Goal: Information Seeking & Learning: Check status

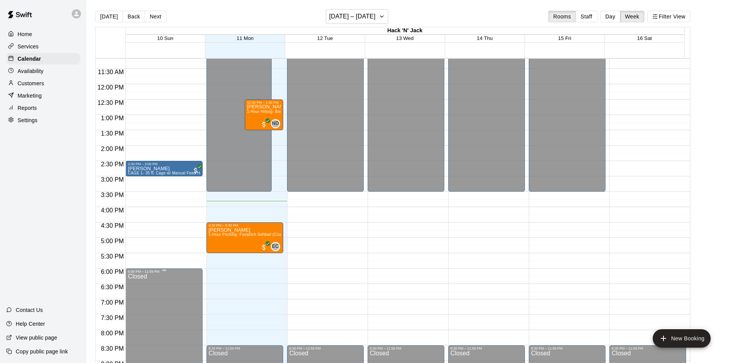
scroll to position [349, 0]
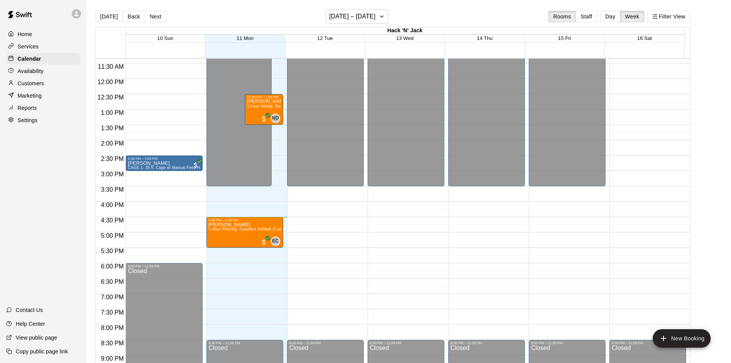
click at [26, 110] on p "Reports" at bounding box center [27, 108] width 19 height 8
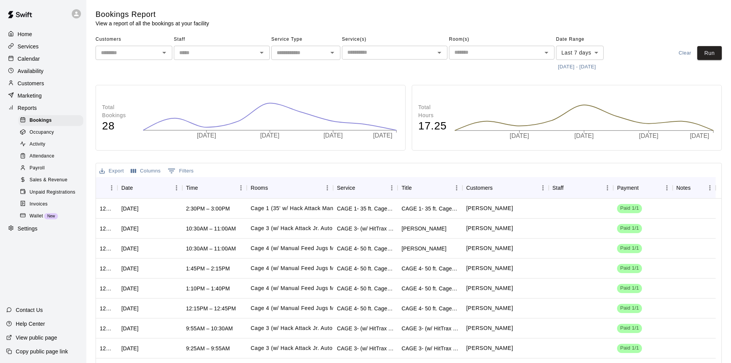
click at [37, 184] on span "Sales & Revenue" at bounding box center [49, 180] width 38 height 8
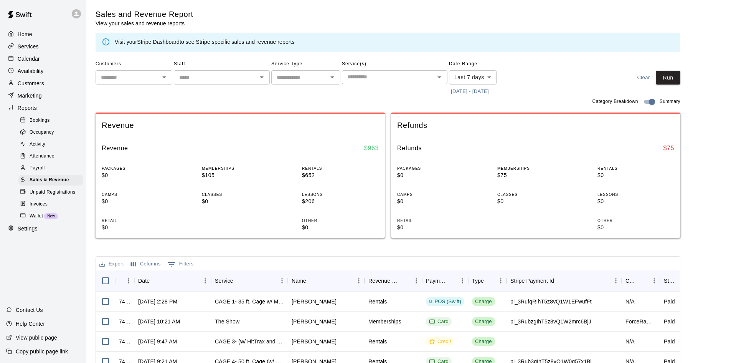
click at [492, 80] on body "Home Services Calendar Availability Customers Marketing Reports Bookings Occupa…" at bounding box center [365, 264] width 731 height 528
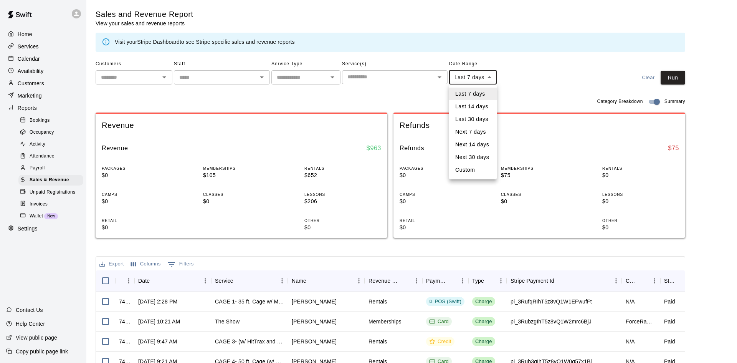
click at [474, 167] on li "Custom" at bounding box center [473, 170] width 48 height 13
type input "******"
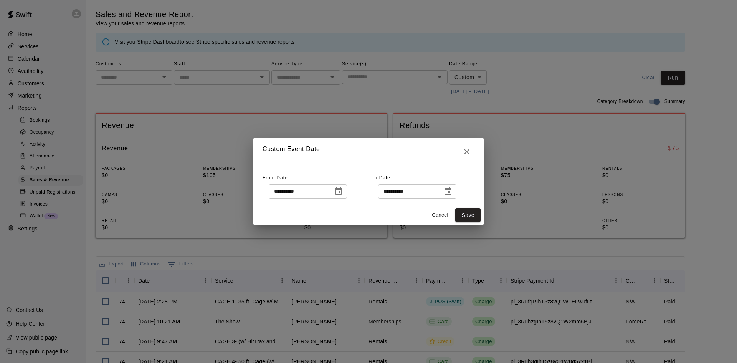
click at [343, 194] on icon "Choose date, selected date is Aug 4, 2025" at bounding box center [338, 191] width 9 height 9
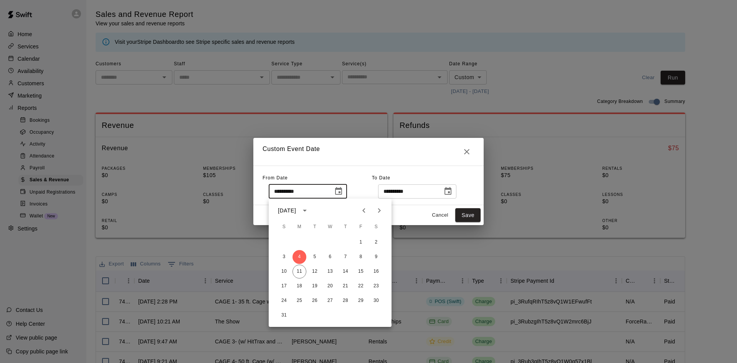
click at [364, 210] on icon "Previous month" at bounding box center [363, 210] width 9 height 9
click at [317, 240] on button "1" at bounding box center [315, 242] width 14 height 14
type input "**********"
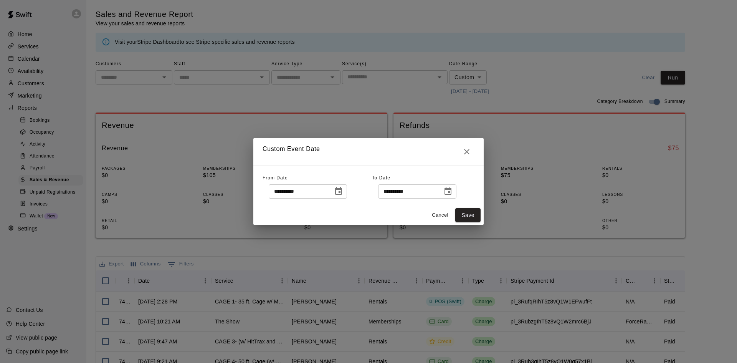
click at [451, 191] on icon "Choose date, selected date is Aug 11, 2025" at bounding box center [447, 191] width 7 height 8
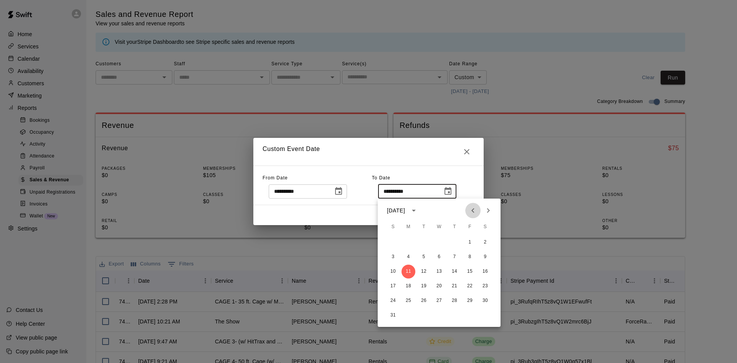
click at [474, 212] on icon "Previous month" at bounding box center [472, 210] width 9 height 9
click at [454, 298] on button "31" at bounding box center [455, 301] width 14 height 14
type input "**********"
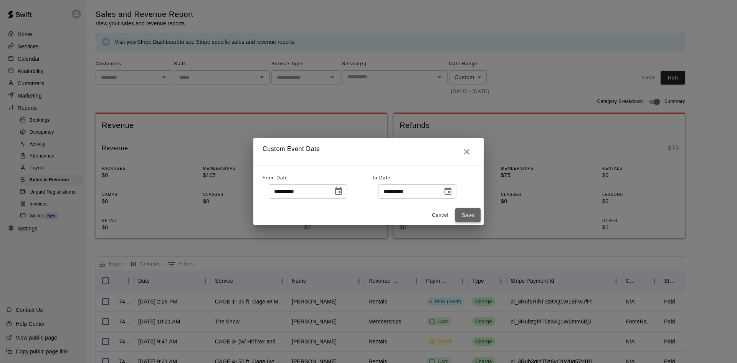
click at [464, 214] on button "Save" at bounding box center [467, 215] width 25 height 14
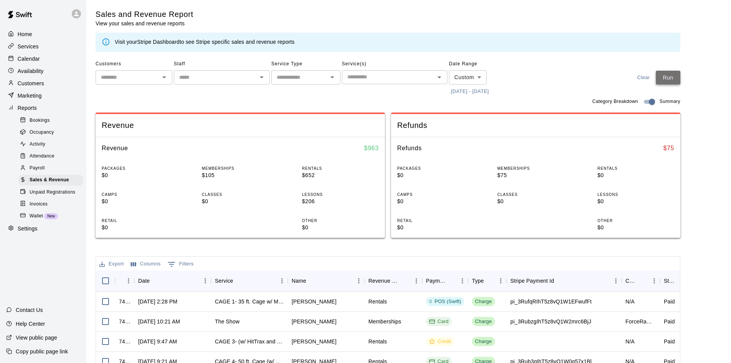
click at [666, 78] on button "Run" at bounding box center [668, 78] width 25 height 14
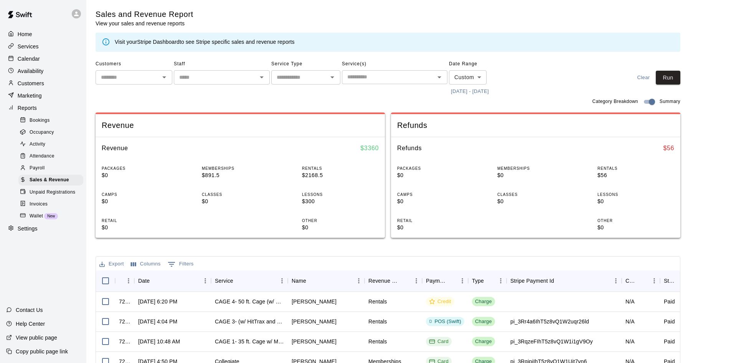
click at [459, 91] on button "[DATE] - [DATE]" at bounding box center [470, 92] width 42 height 12
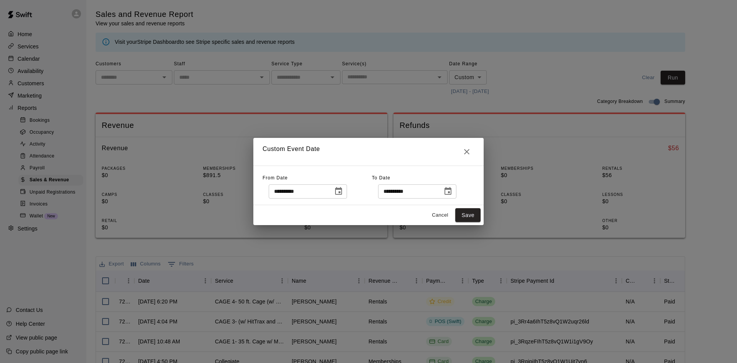
click at [342, 194] on icon "Choose date, selected date is Jul 1, 2025" at bounding box center [338, 191] width 7 height 8
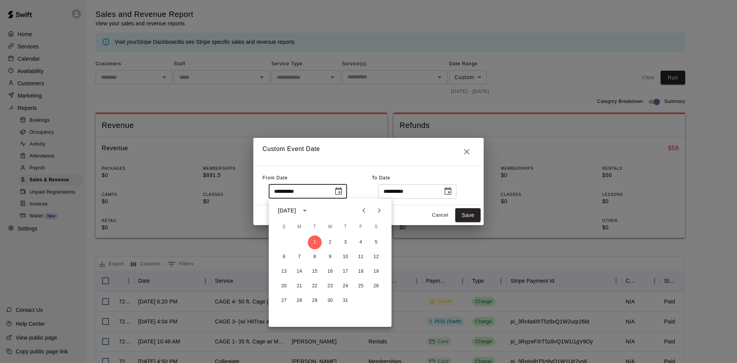
click at [364, 211] on icon "Previous month" at bounding box center [363, 210] width 9 height 9
drag, startPoint x: 281, startPoint y: 242, endPoint x: 287, endPoint y: 238, distance: 6.6
click at [282, 242] on button "1" at bounding box center [284, 242] width 14 height 14
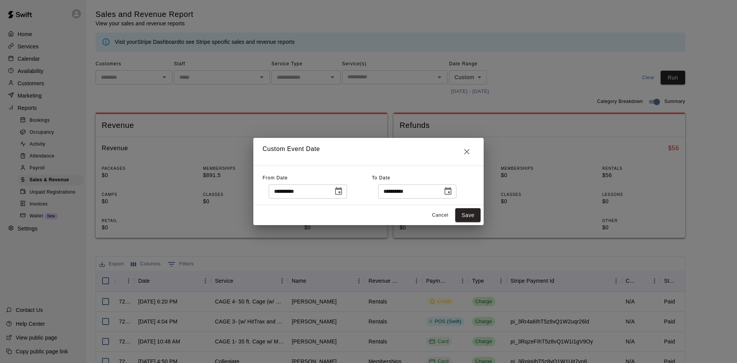
type input "**********"
click at [453, 193] on icon "Choose date, selected date is Jul 31, 2025" at bounding box center [447, 191] width 9 height 9
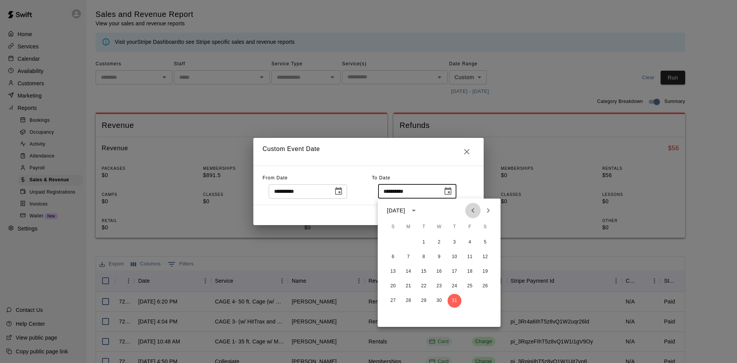
click at [472, 210] on icon "Previous month" at bounding box center [472, 210] width 3 height 5
click at [410, 301] on button "30" at bounding box center [409, 301] width 14 height 14
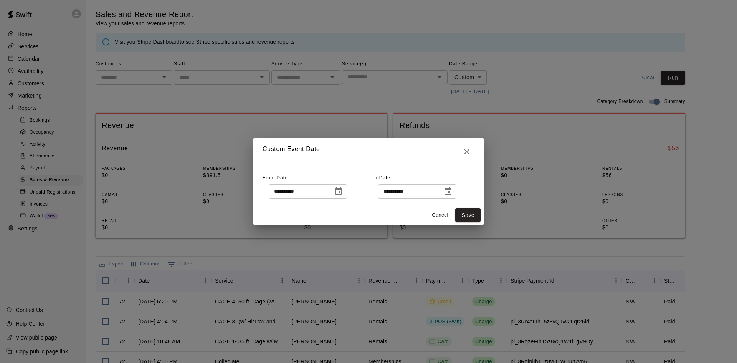
type input "**********"
click at [468, 217] on button "Save" at bounding box center [467, 215] width 25 height 14
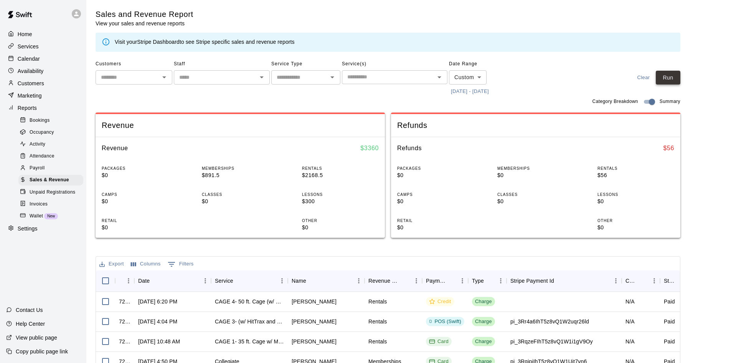
click at [673, 73] on button "Run" at bounding box center [668, 78] width 25 height 14
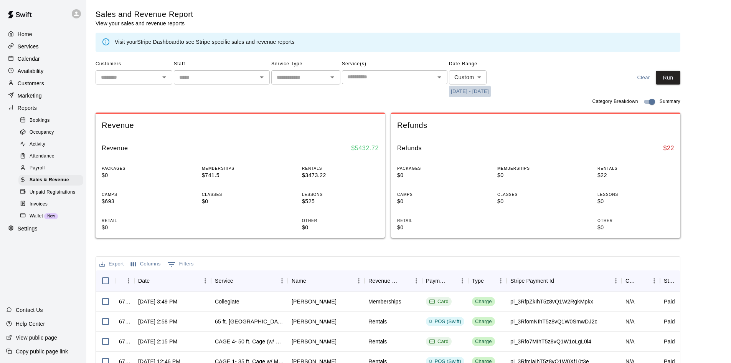
click at [473, 90] on button "[DATE] - [DATE]" at bounding box center [470, 92] width 42 height 12
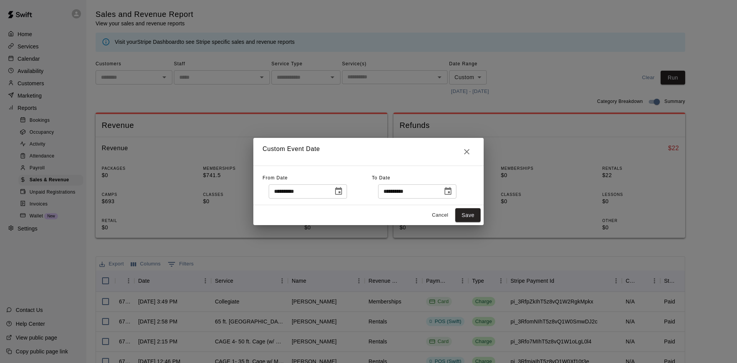
click at [342, 193] on icon "Choose date, selected date is Jun 1, 2025" at bounding box center [338, 191] width 7 height 8
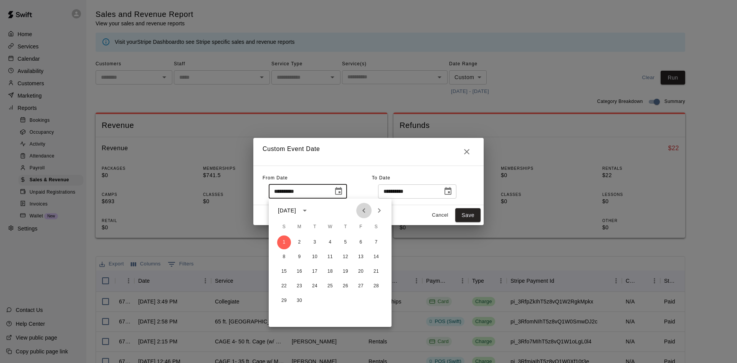
click at [364, 211] on icon "Previous month" at bounding box center [363, 210] width 9 height 9
click at [346, 245] on button "1" at bounding box center [346, 242] width 14 height 14
type input "**********"
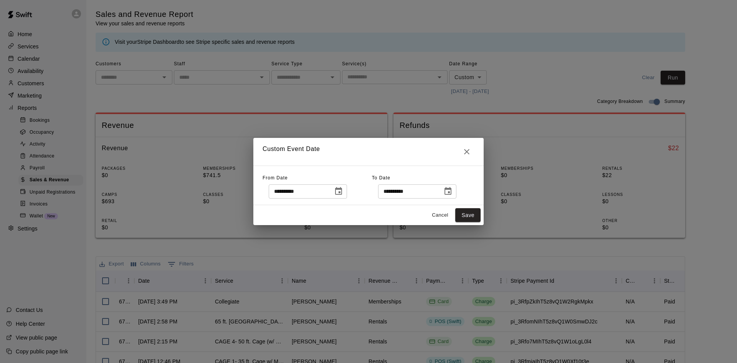
click at [451, 195] on icon "Choose date, selected date is Jun 30, 2025" at bounding box center [447, 191] width 7 height 8
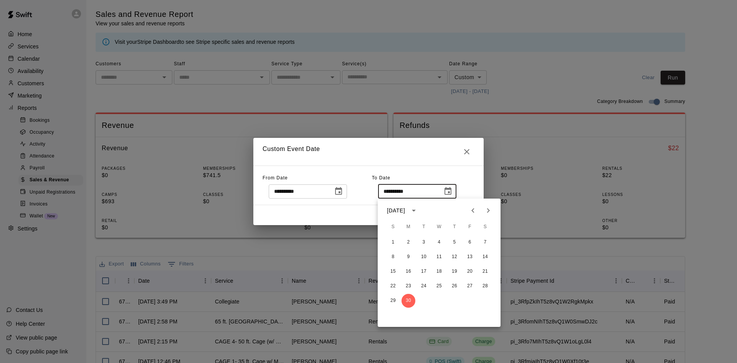
click at [476, 212] on icon "Previous month" at bounding box center [472, 210] width 9 height 9
drag, startPoint x: 484, startPoint y: 299, endPoint x: 478, endPoint y: 283, distance: 16.9
click at [483, 298] on button "31" at bounding box center [485, 301] width 14 height 14
type input "**********"
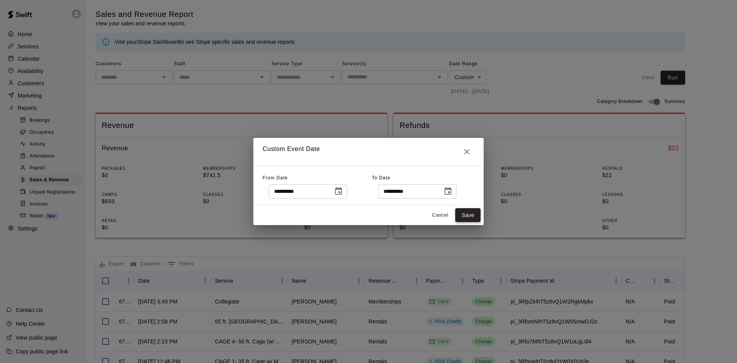
click at [463, 211] on button "Save" at bounding box center [467, 215] width 25 height 14
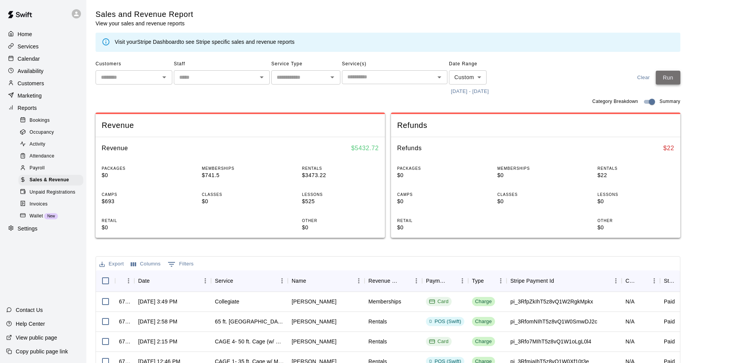
click at [667, 80] on button "Run" at bounding box center [668, 78] width 25 height 14
click at [484, 93] on button "[DATE] - [DATE]" at bounding box center [470, 92] width 42 height 12
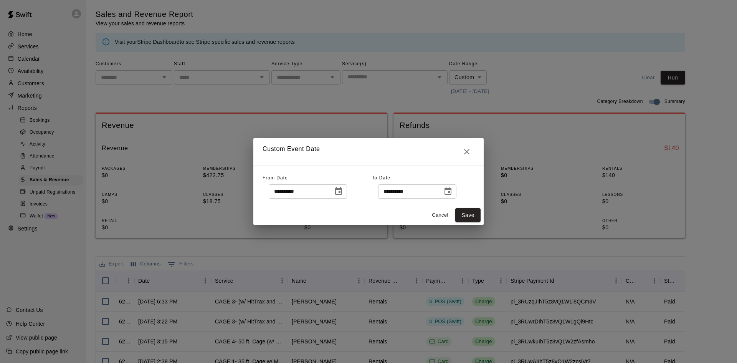
click at [343, 194] on icon "Choose date, selected date is May 1, 2025" at bounding box center [338, 191] width 9 height 9
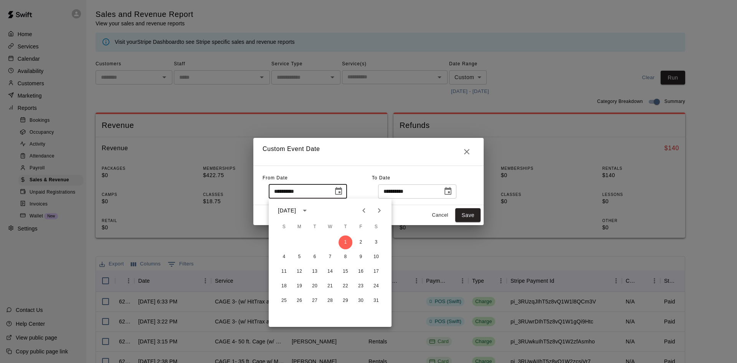
click at [382, 210] on icon "Next month" at bounding box center [379, 210] width 9 height 9
click at [363, 210] on icon "Previous month" at bounding box center [363, 210] width 3 height 5
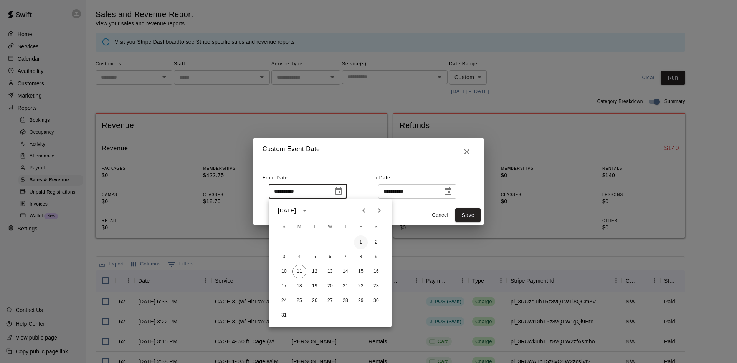
click at [361, 242] on button "1" at bounding box center [361, 242] width 14 height 14
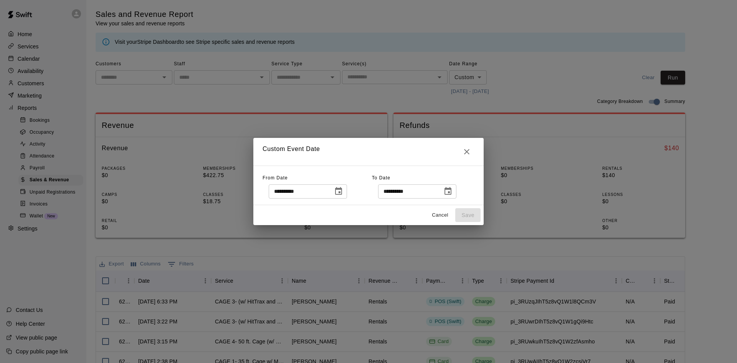
type input "**********"
click at [451, 189] on icon "Choose date, selected date is May 31, 2025" at bounding box center [447, 191] width 7 height 8
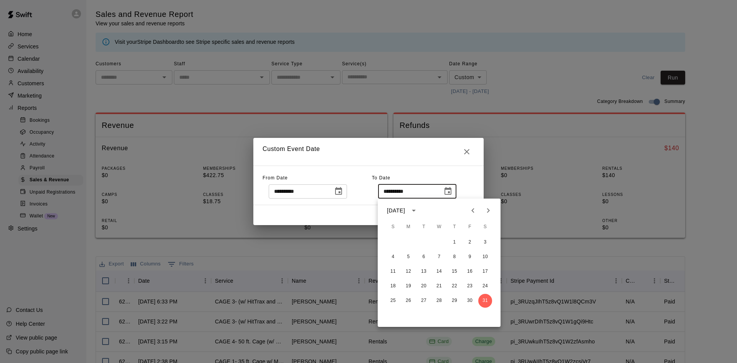
click at [488, 210] on icon "Next month" at bounding box center [488, 210] width 3 height 5
click at [407, 269] on button "11" at bounding box center [409, 271] width 14 height 14
type input "**********"
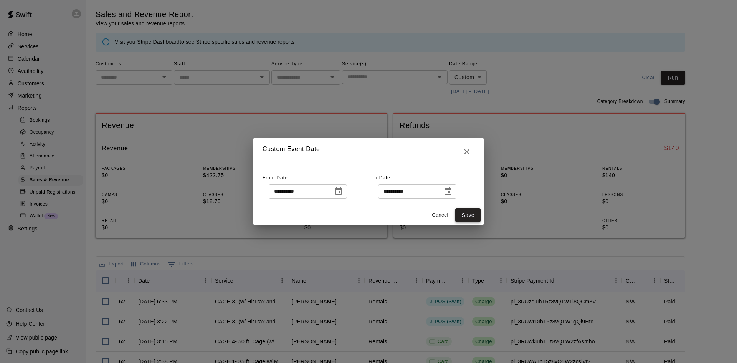
click at [474, 212] on button "Save" at bounding box center [467, 215] width 25 height 14
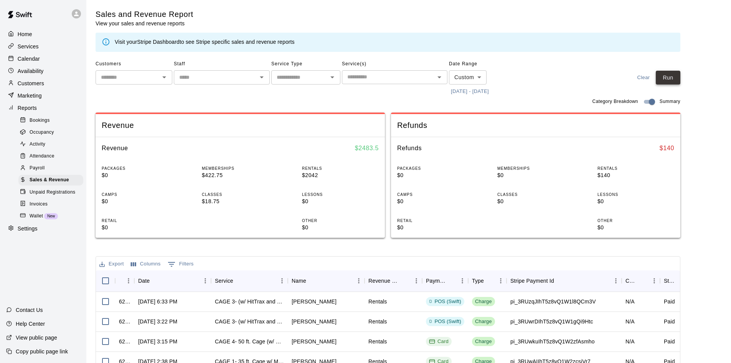
click at [670, 78] on button "Run" at bounding box center [668, 78] width 25 height 14
click at [178, 266] on button "0 Filters" at bounding box center [181, 264] width 30 height 12
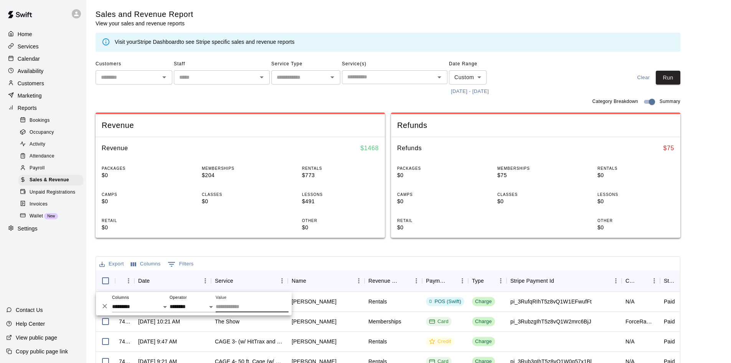
click at [245, 254] on div "Sales and Revenue Report View your sales and revenue reports Visit your Stripe …" at bounding box center [388, 267] width 585 height 516
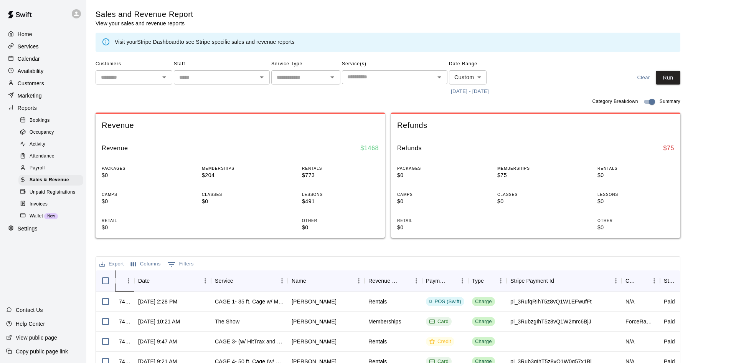
click at [132, 280] on icon "InvoiceId" at bounding box center [134, 280] width 9 height 9
click at [129, 281] on icon "Menu" at bounding box center [129, 281] width 8 height 8
click at [223, 249] on div "Sales and Revenue Report View your sales and revenue reports Visit your Stripe …" at bounding box center [388, 267] width 585 height 516
click at [45, 124] on span "Bookings" at bounding box center [40, 121] width 20 height 8
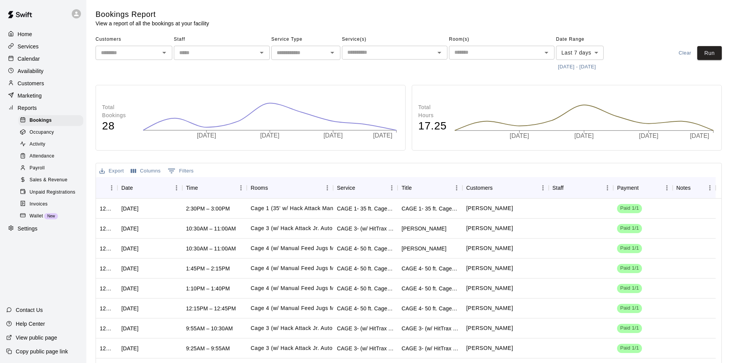
click at [302, 55] on input "text" at bounding box center [300, 53] width 52 height 10
click at [293, 84] on li "Lessons" at bounding box center [305, 82] width 69 height 13
type input "*******"
click at [591, 68] on button "[DATE] - [DATE]" at bounding box center [577, 67] width 42 height 12
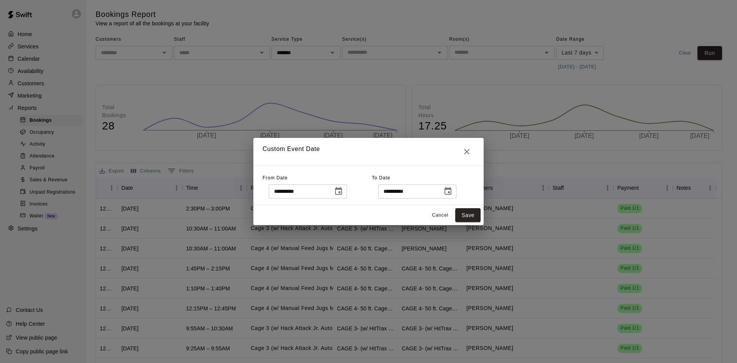
click at [343, 190] on icon "Choose date, selected date is Aug 4, 2025" at bounding box center [338, 191] width 9 height 9
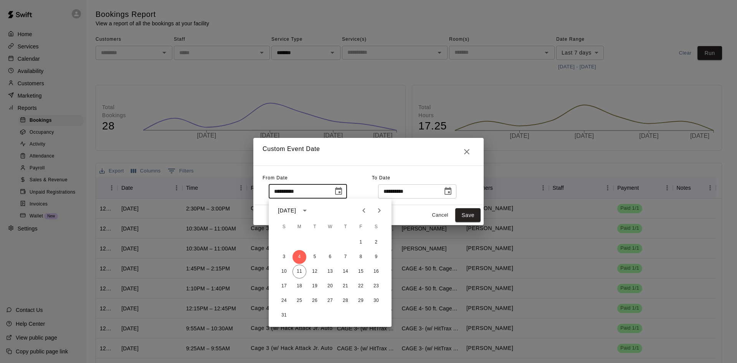
click at [364, 211] on icon "Previous month" at bounding box center [363, 210] width 9 height 9
click at [314, 243] on button "1" at bounding box center [315, 242] width 14 height 14
type input "**********"
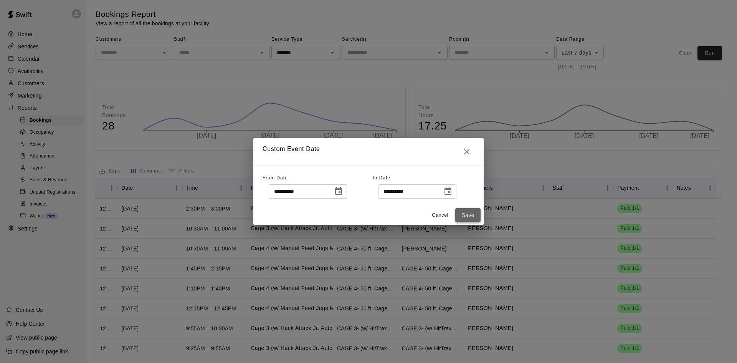
click at [466, 217] on button "Save" at bounding box center [467, 215] width 25 height 14
type input "******"
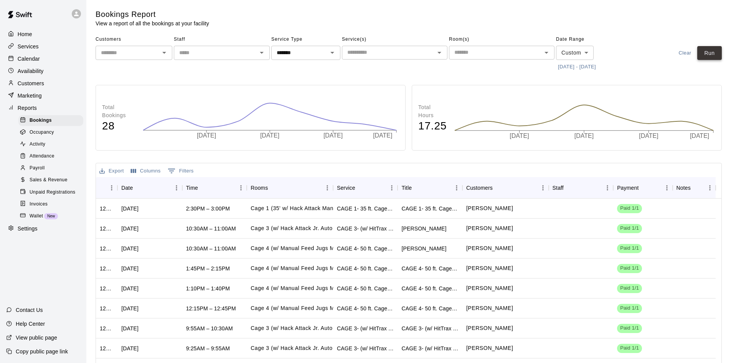
click at [712, 52] on button "Run" at bounding box center [709, 53] width 25 height 14
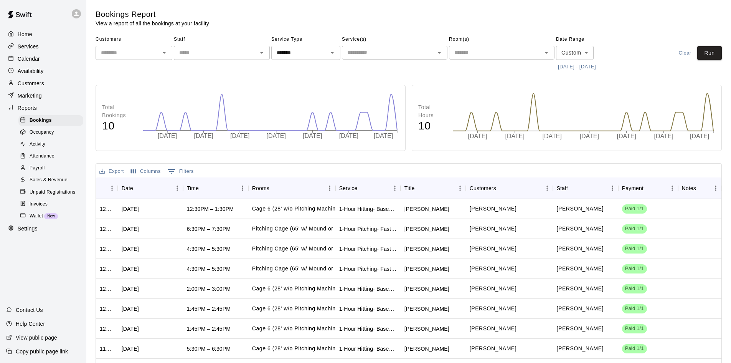
click at [368, 53] on input "text" at bounding box center [388, 53] width 88 height 10
click at [329, 65] on div "Service Type ******* ​" at bounding box center [305, 53] width 69 height 40
click at [52, 133] on span "Occupancy" at bounding box center [42, 133] width 25 height 8
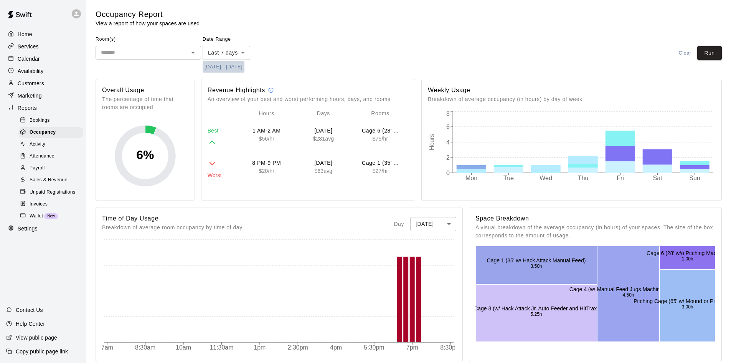
click at [243, 67] on button "[DATE] - [DATE]" at bounding box center [224, 67] width 42 height 12
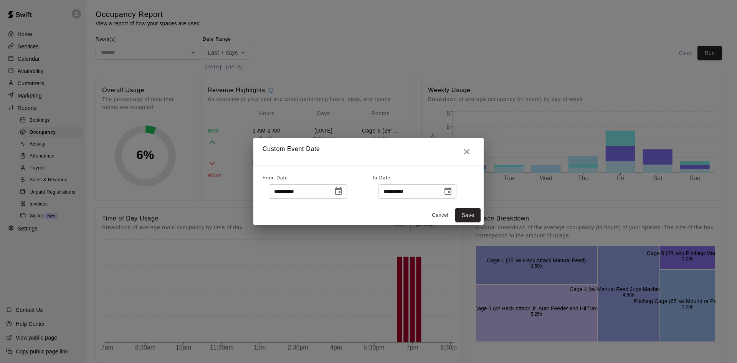
click at [342, 192] on icon "Choose date, selected date is Aug 4, 2025" at bounding box center [338, 191] width 7 height 8
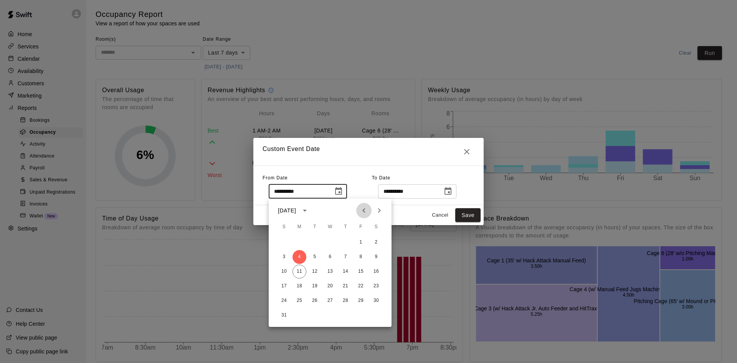
click at [364, 210] on icon "Previous month" at bounding box center [363, 210] width 9 height 9
click at [344, 239] on button "1" at bounding box center [346, 242] width 14 height 14
type input "**********"
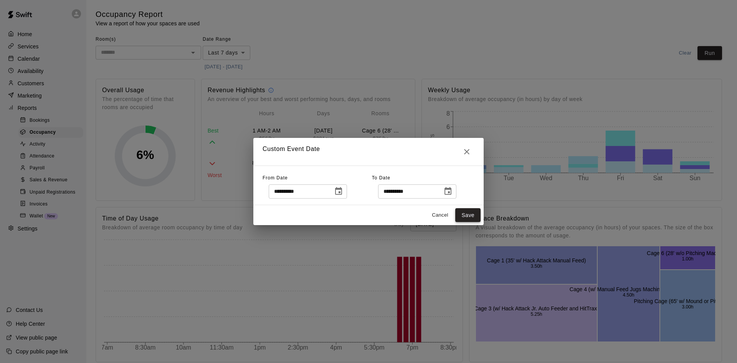
click at [470, 214] on button "Save" at bounding box center [467, 215] width 25 height 14
type input "******"
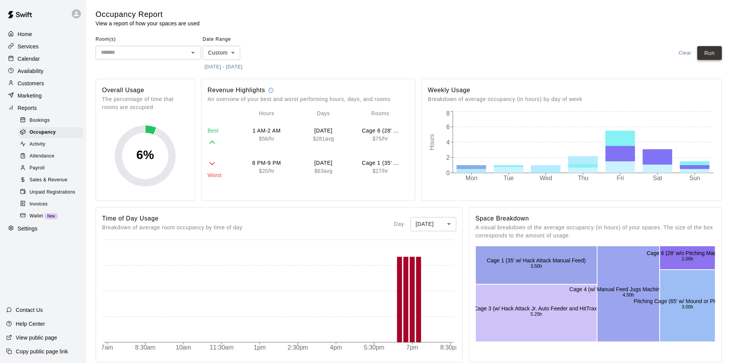
click at [715, 51] on button "Run" at bounding box center [709, 53] width 25 height 14
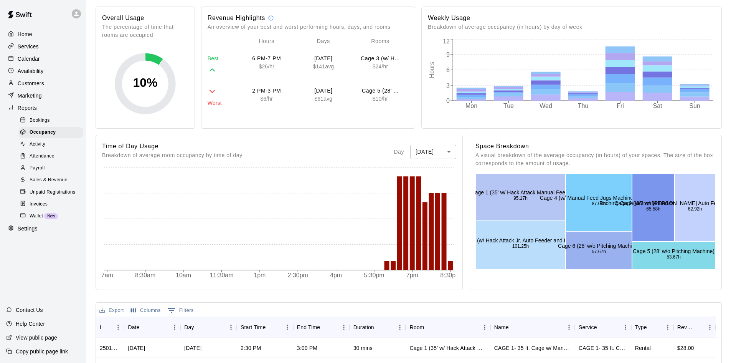
scroll to position [115, 0]
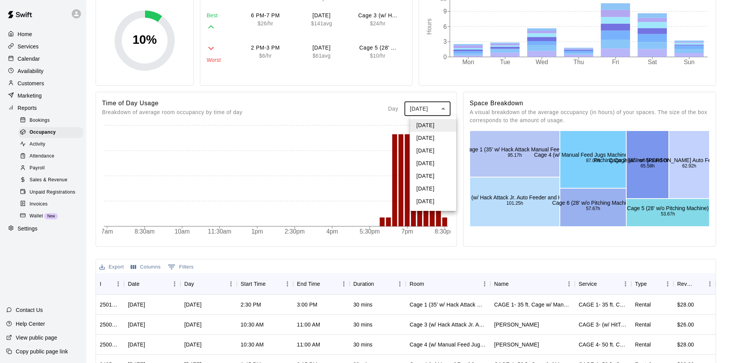
click at [453, 111] on body "Home Services Calendar Availability Customers Marketing Reports Bookings Occupa…" at bounding box center [365, 208] width 731 height 646
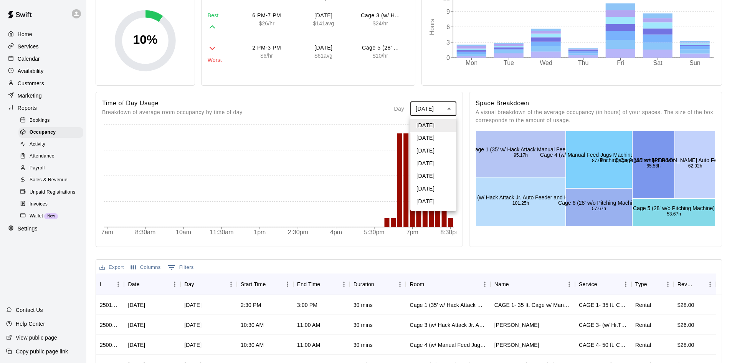
click at [366, 108] on div at bounding box center [368, 181] width 737 height 363
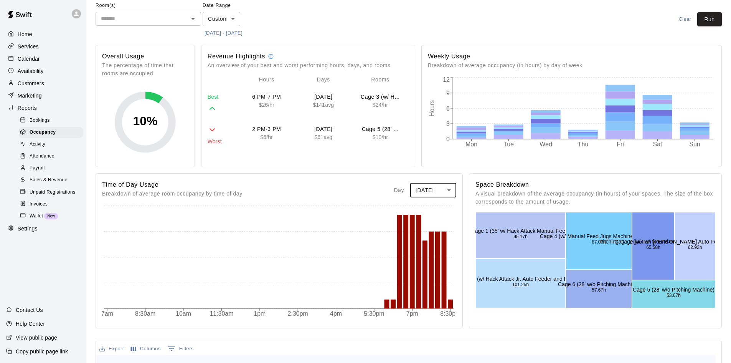
scroll to position [0, 0]
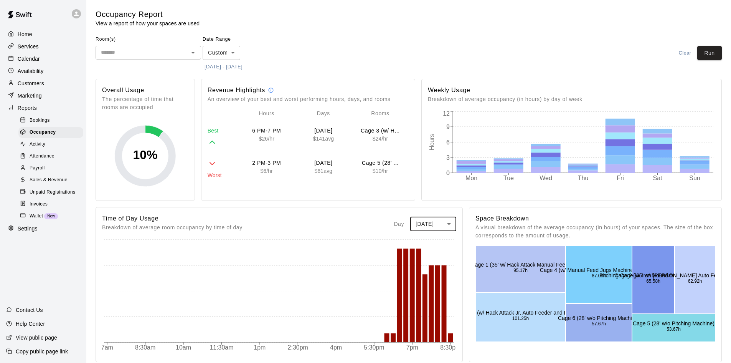
click at [39, 208] on span "Invoices" at bounding box center [39, 204] width 18 height 8
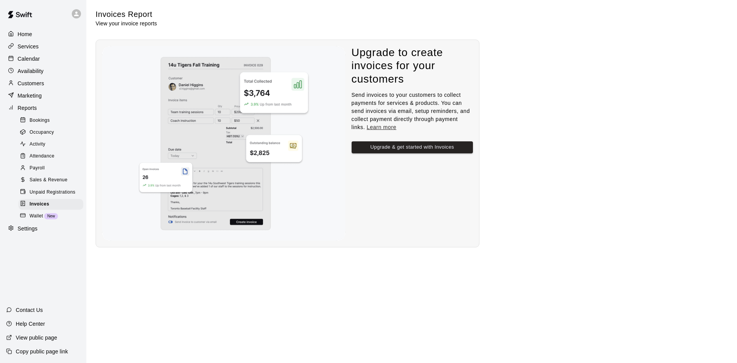
click at [33, 58] on p "Calendar" at bounding box center [29, 59] width 22 height 8
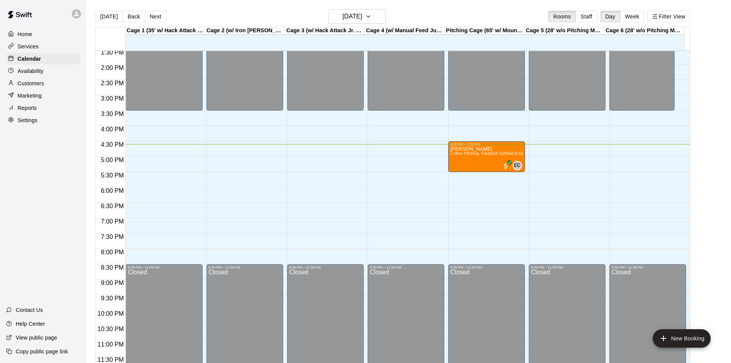
scroll to position [417, 0]
